Goal: Check status: Check status

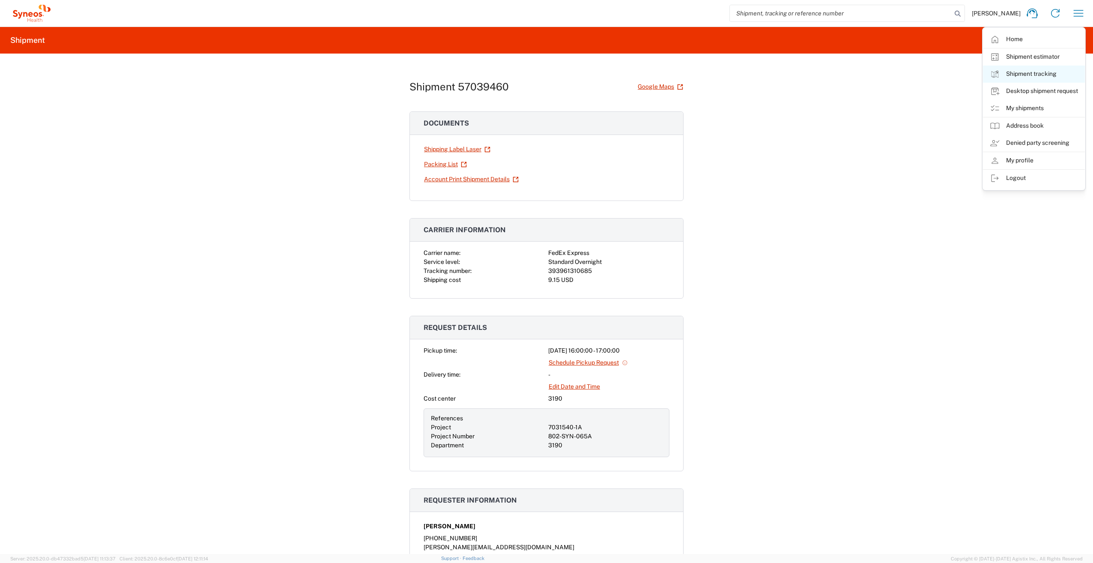
scroll to position [130, 0]
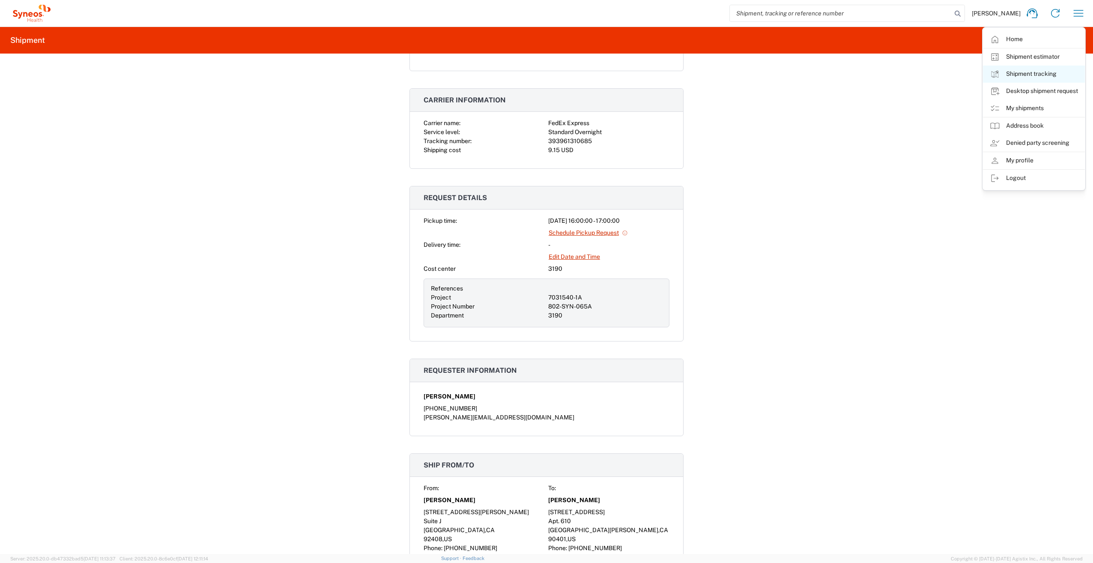
drag, startPoint x: 0, startPoint y: 0, endPoint x: 1033, endPoint y: 75, distance: 1035.9
click at [1033, 75] on link "Shipment tracking" at bounding box center [1034, 74] width 102 height 17
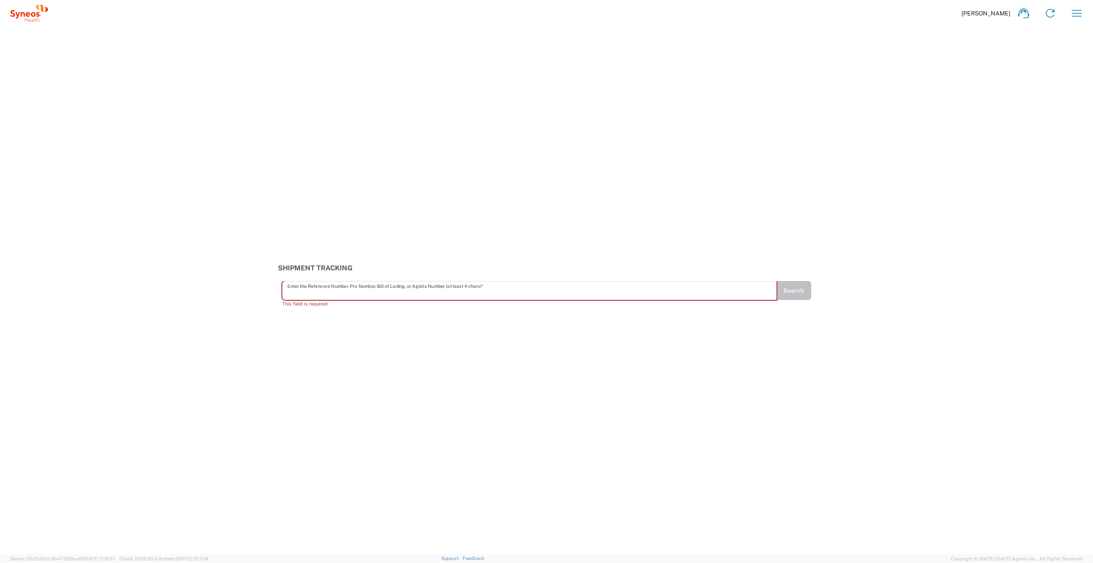
click at [475, 293] on input "text" at bounding box center [529, 290] width 484 height 15
paste input "393852701526"
type input "393852701526"
click at [798, 300] on button "Search" at bounding box center [793, 294] width 35 height 19
click at [547, 295] on input "text" at bounding box center [529, 294] width 484 height 15
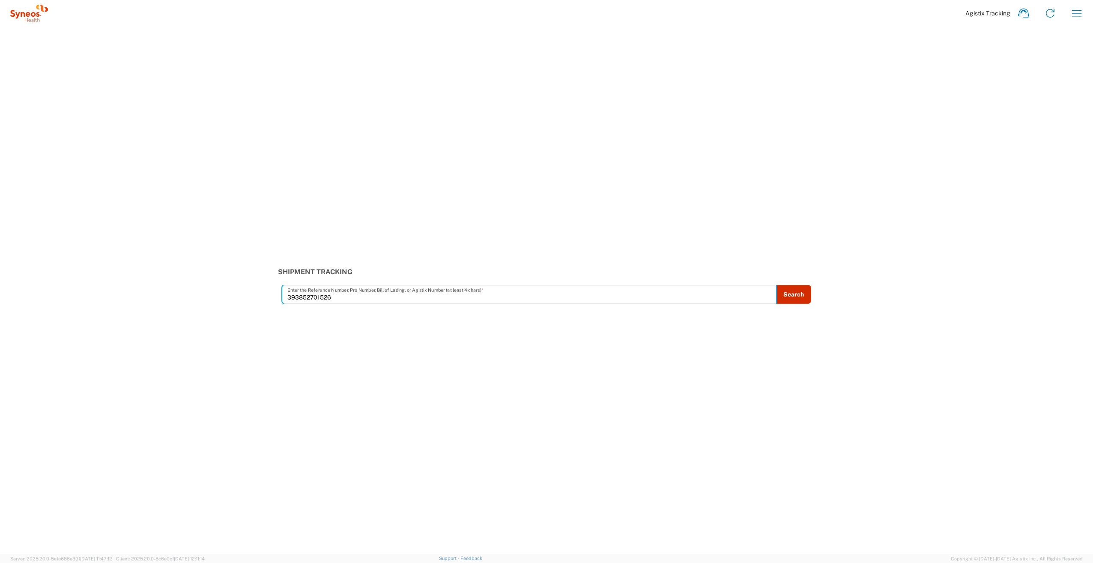
type input "393852701526"
click at [796, 298] on button "Search" at bounding box center [793, 294] width 35 height 19
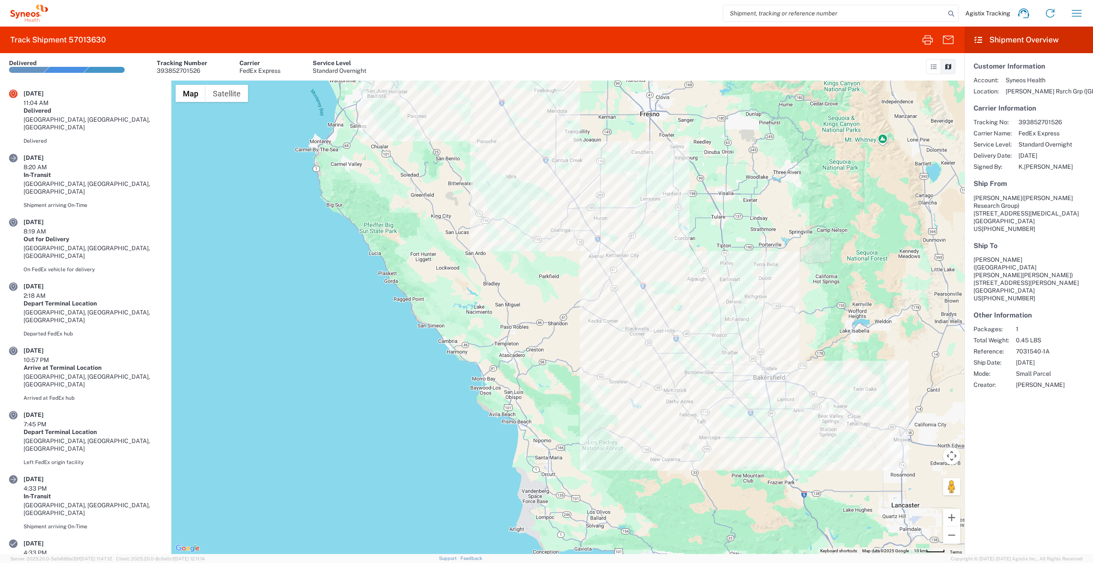
drag, startPoint x: 576, startPoint y: 365, endPoint x: 475, endPoint y: 143, distance: 243.1
click at [475, 143] on div at bounding box center [567, 317] width 793 height 473
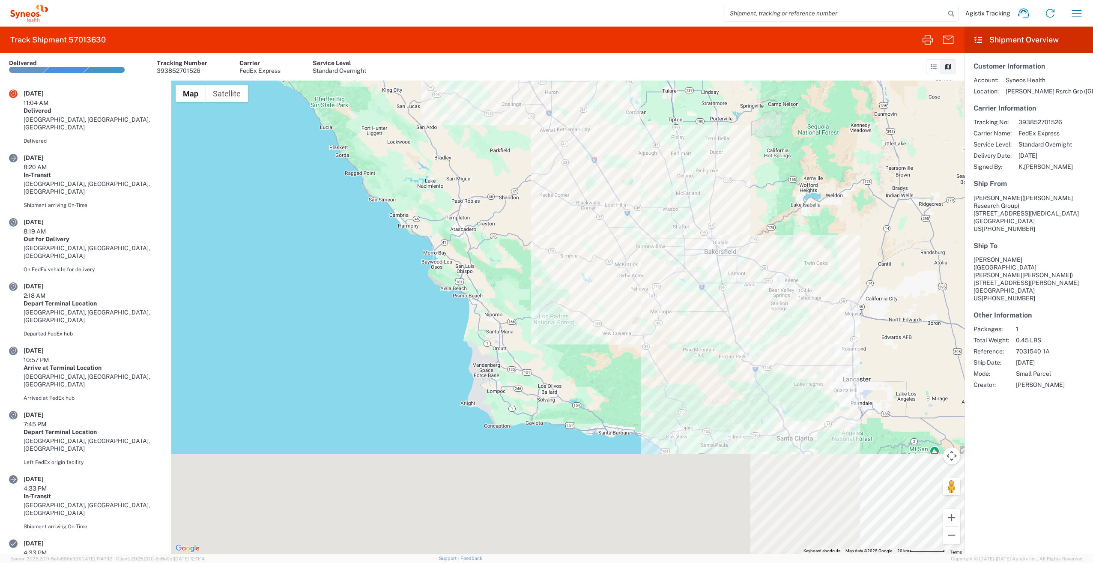
drag, startPoint x: 561, startPoint y: 317, endPoint x: 506, endPoint y: 176, distance: 150.3
click at [506, 176] on div at bounding box center [567, 317] width 793 height 473
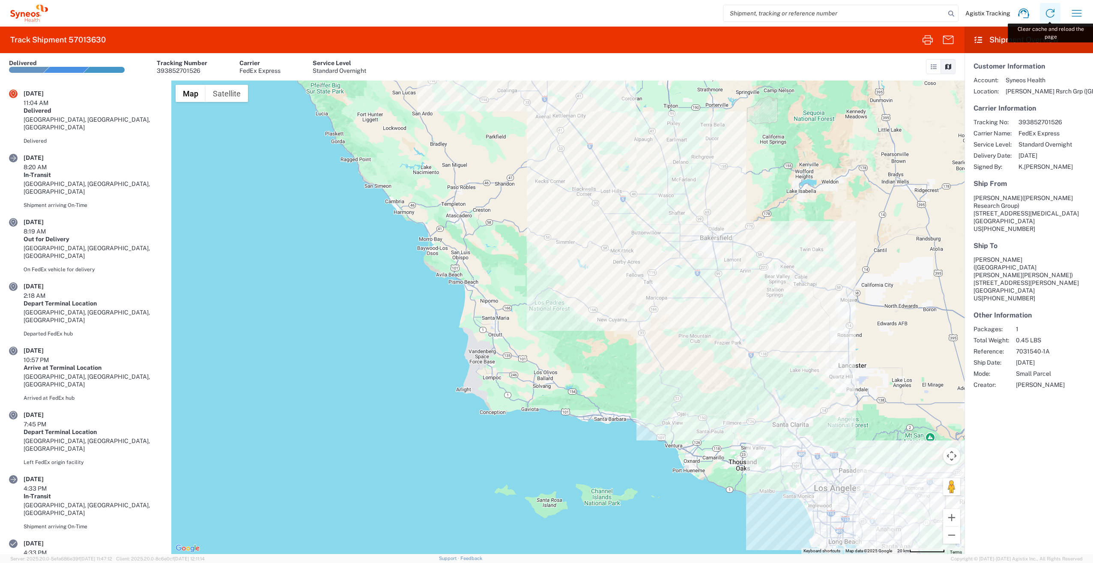
click at [1050, 12] on icon at bounding box center [1050, 13] width 14 height 14
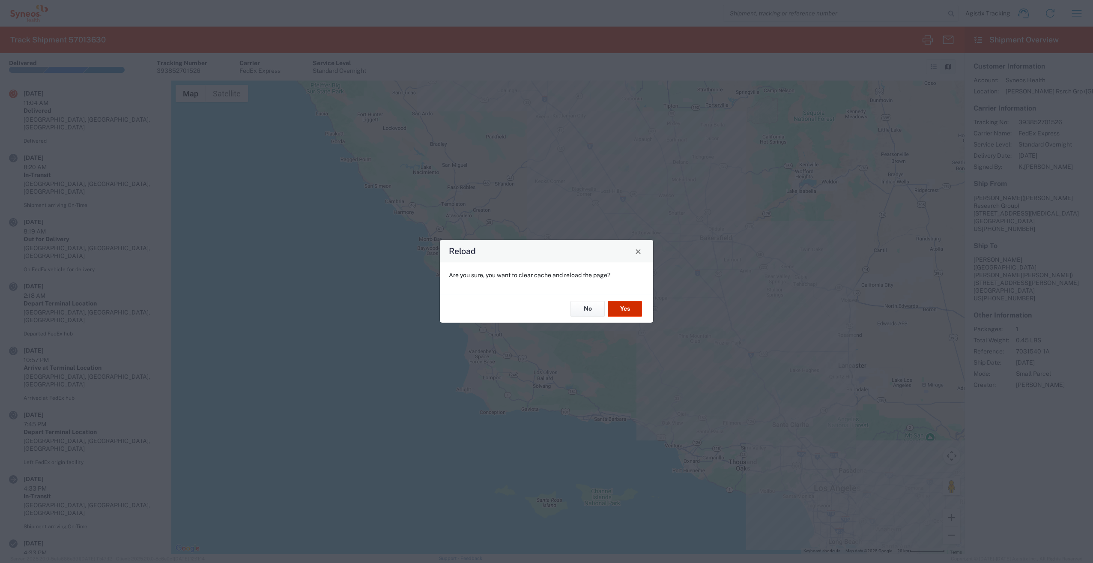
click at [627, 306] on button "Yes" at bounding box center [625, 309] width 34 height 16
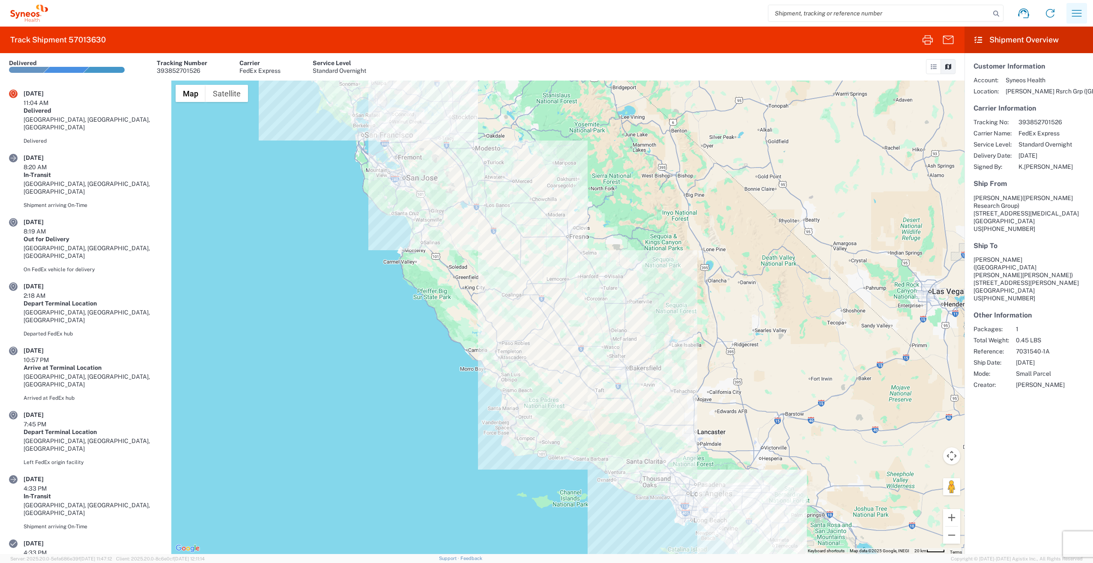
click at [1073, 16] on icon "button" at bounding box center [1077, 13] width 14 height 14
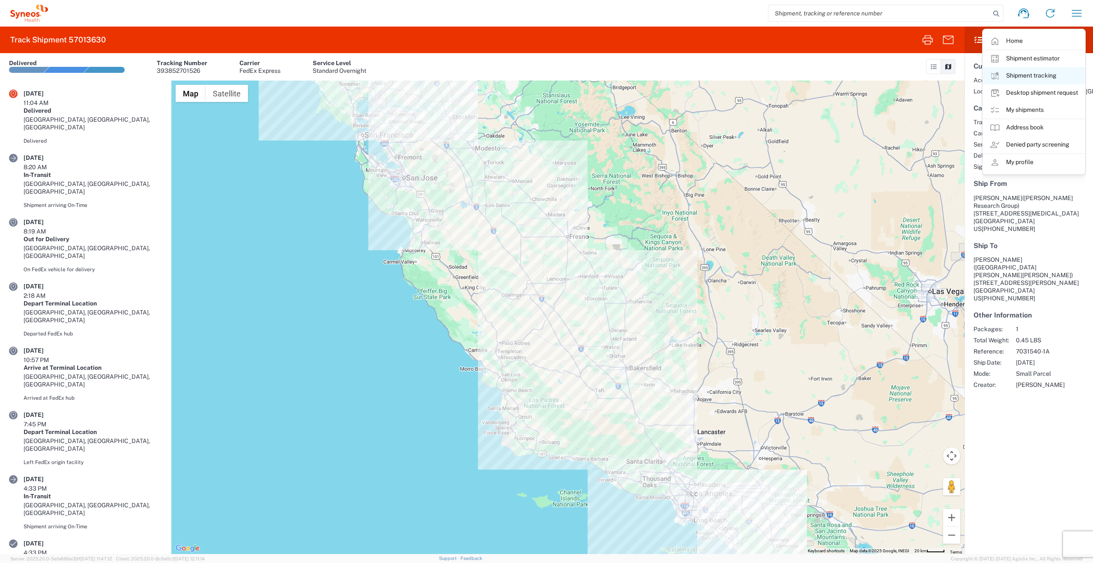
click at [1032, 77] on link "Shipment tracking" at bounding box center [1034, 75] width 102 height 17
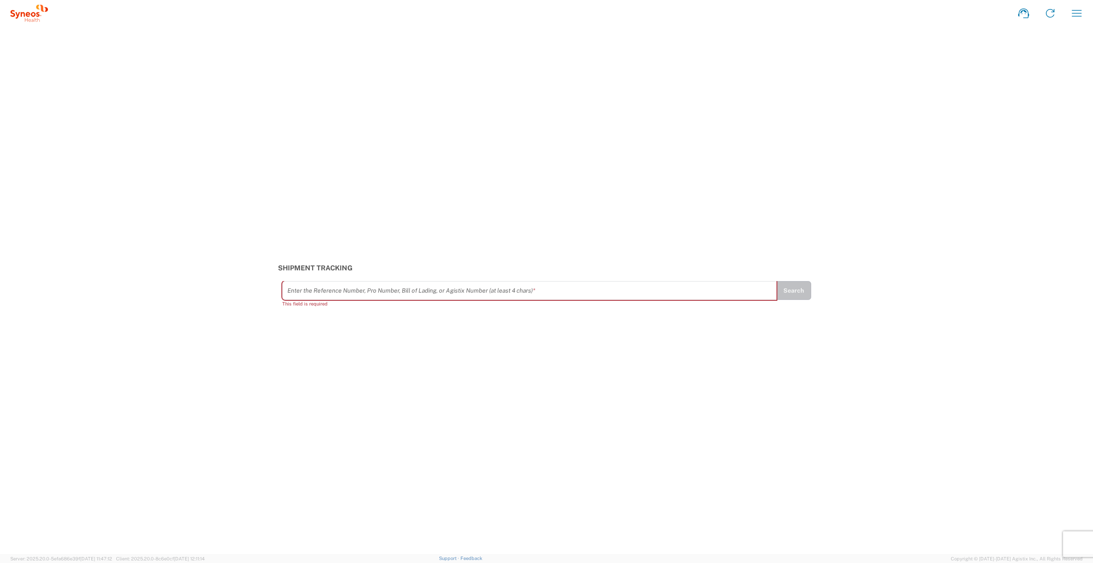
click at [429, 295] on input "text" at bounding box center [529, 290] width 484 height 15
type input "392906035463"
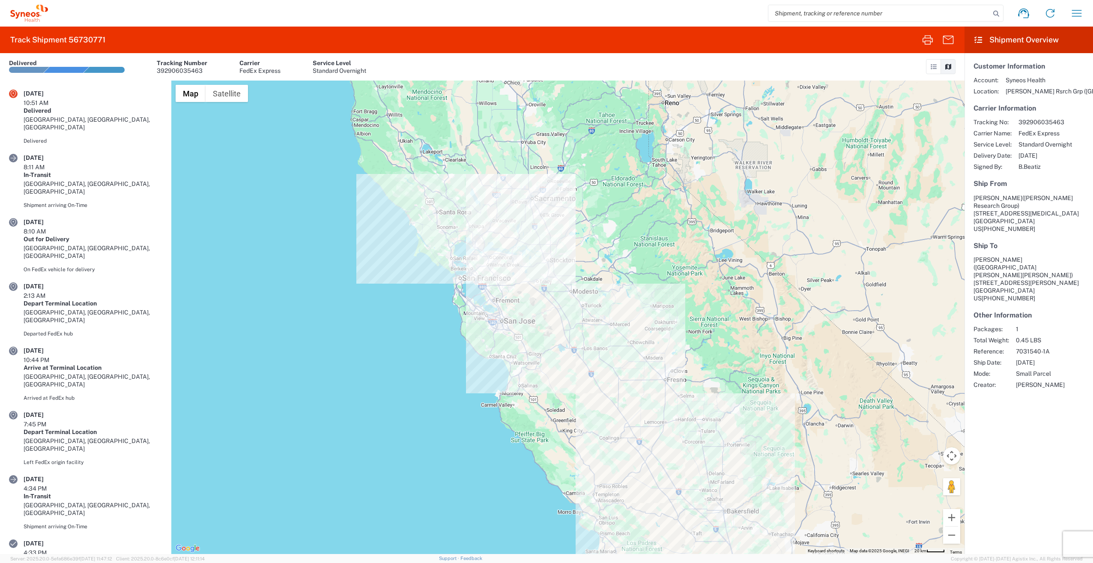
drag, startPoint x: 392, startPoint y: 133, endPoint x: 490, endPoint y: 277, distance: 174.7
click at [490, 277] on div at bounding box center [567, 317] width 793 height 473
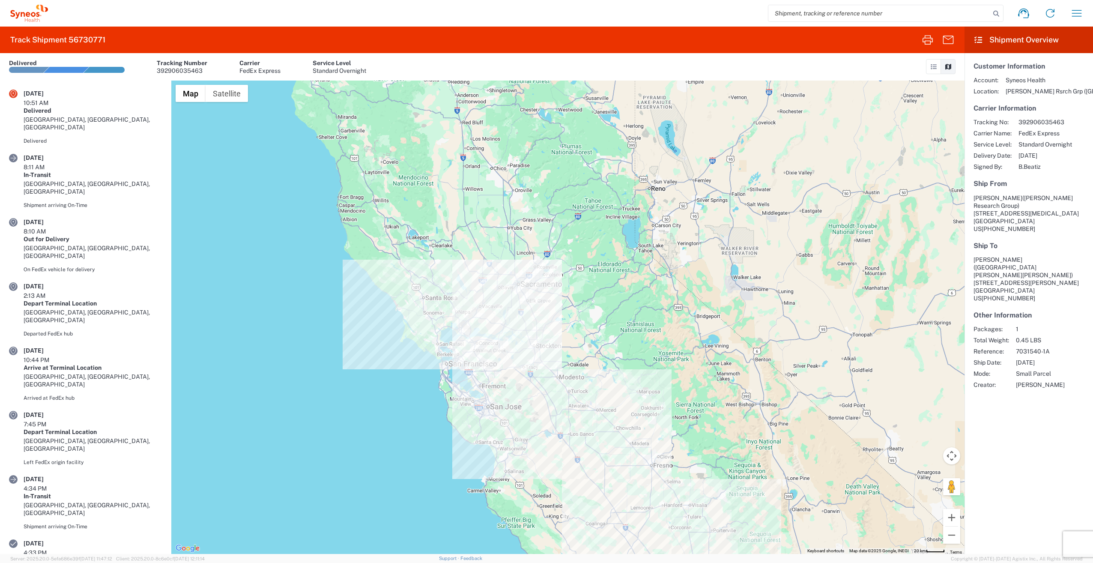
drag, startPoint x: 482, startPoint y: 226, endPoint x: 471, endPoint y: 314, distance: 89.3
click at [471, 314] on div at bounding box center [567, 317] width 793 height 473
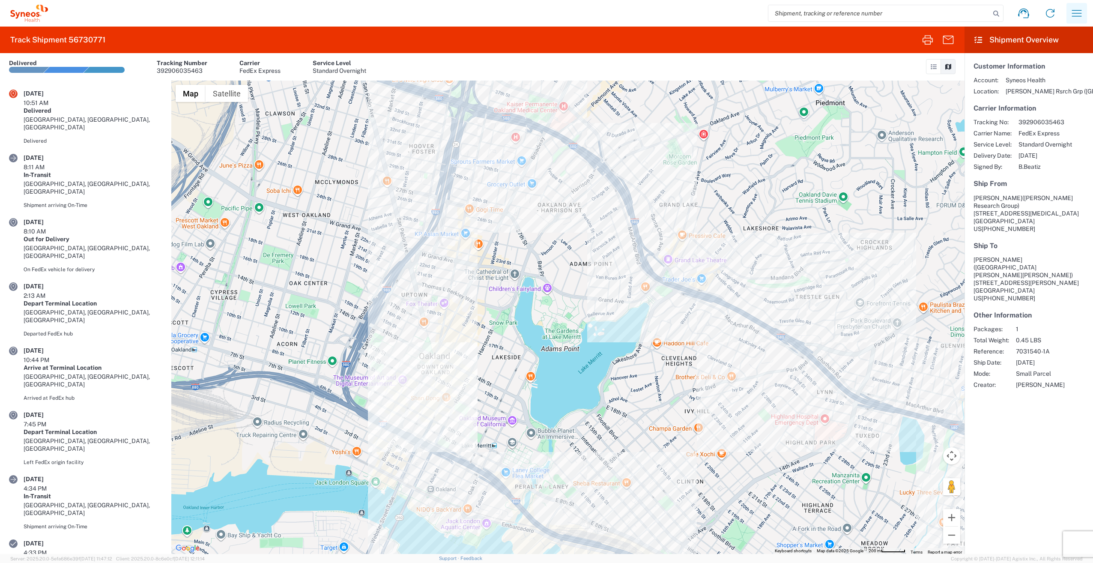
click at [1070, 11] on icon "button" at bounding box center [1077, 13] width 14 height 14
click at [1044, 41] on link "Home" at bounding box center [1034, 41] width 102 height 17
